Goal: Information Seeking & Learning: Learn about a topic

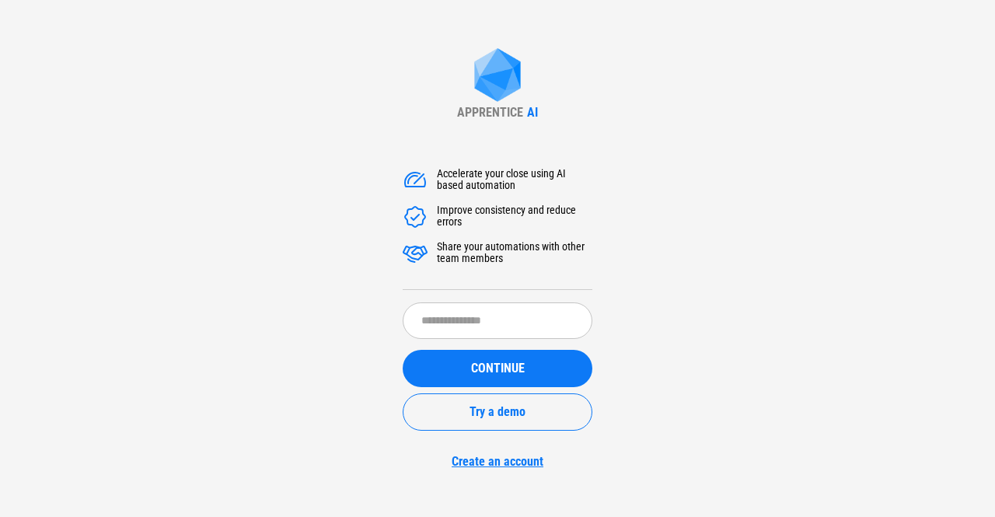
drag, startPoint x: 0, startPoint y: 0, endPoint x: 463, endPoint y: 102, distance: 474.1
click at [463, 102] on div "APPRENTICE AI" at bounding box center [497, 83] width 81 height 71
drag, startPoint x: 463, startPoint y: 102, endPoint x: 467, endPoint y: 109, distance: 8.0
drag, startPoint x: 467, startPoint y: 109, endPoint x: 810, endPoint y: 84, distance: 343.6
click at [810, 84] on div "APPRENTICE AI Accelerate your close using AI based automation Improve consisten…" at bounding box center [497, 258] width 995 height 517
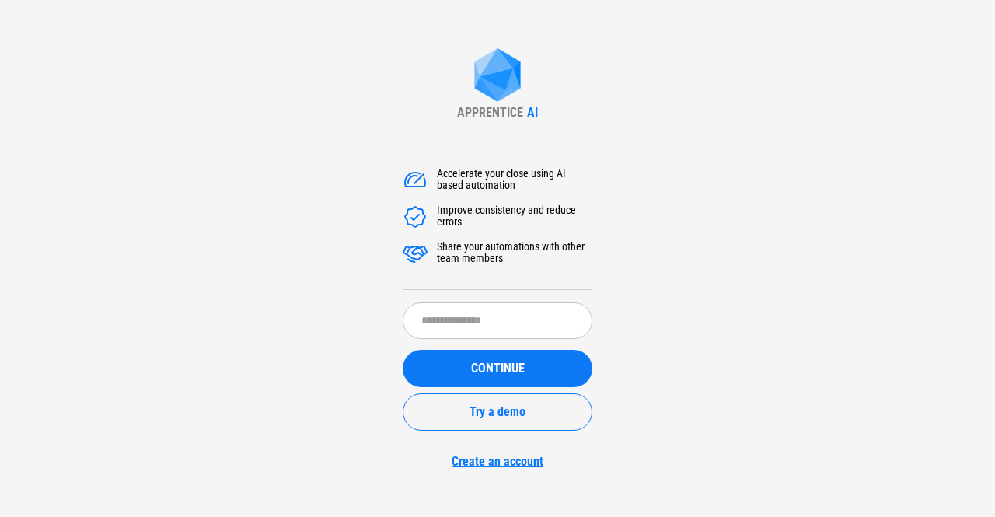
click at [709, 87] on div "APPRENTICE AI Accelerate your close using AI based automation Improve consisten…" at bounding box center [497, 258] width 995 height 517
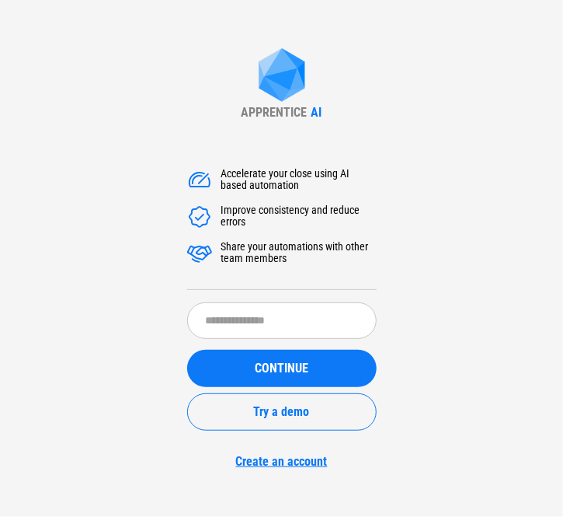
click at [246, 155] on div "Accelerate your close using AI based automation Improve consistency and reduce …" at bounding box center [282, 310] width 190 height 318
click at [226, 177] on div "Accelerate your close using AI based automation" at bounding box center [298, 180] width 155 height 25
copy div "Accelerate your close using AI based automation"
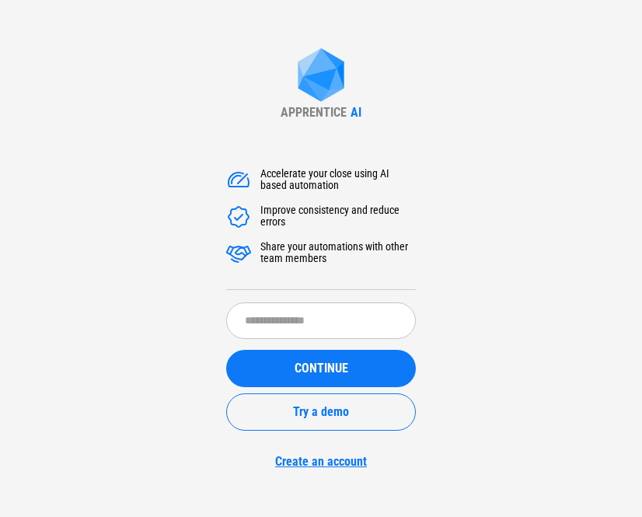
click at [239, 193] on div "APPRENTICE AI Accelerate your close using AI based automation Improve consisten…" at bounding box center [321, 258] width 642 height 517
